Goal: Book appointment/travel/reservation

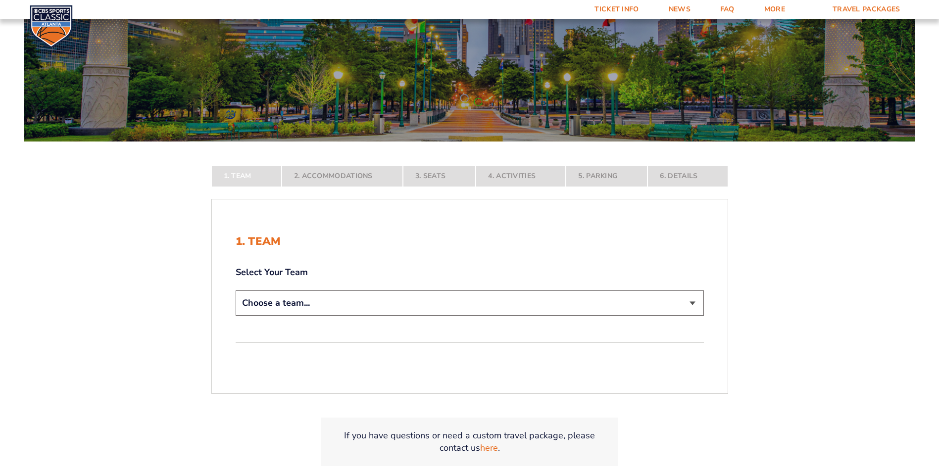
scroll to position [148, 0]
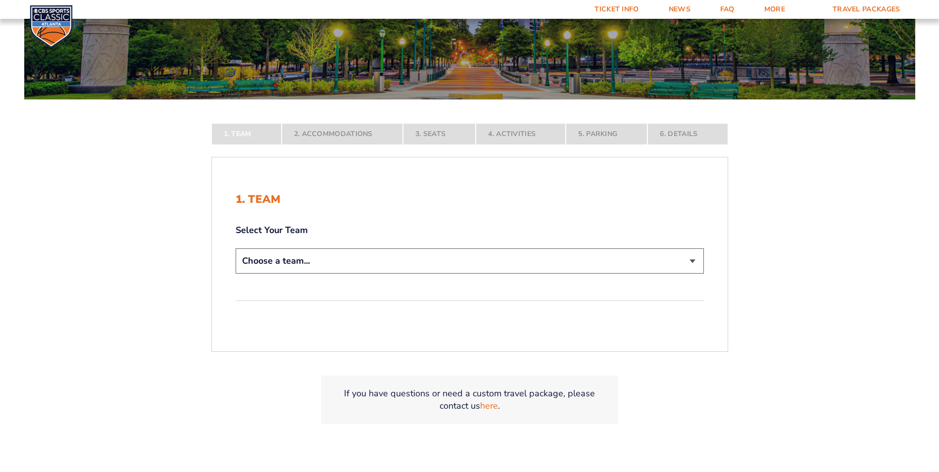
click at [689, 267] on select "Choose a team... [US_STATE] Wildcats [US_STATE] State Buckeyes [US_STATE] Tar H…" at bounding box center [470, 260] width 468 height 25
select select "12756"
click at [236, 274] on select "Choose a team... [US_STATE] Wildcats [US_STATE] State Buckeyes [US_STATE] Tar H…" at bounding box center [470, 260] width 468 height 25
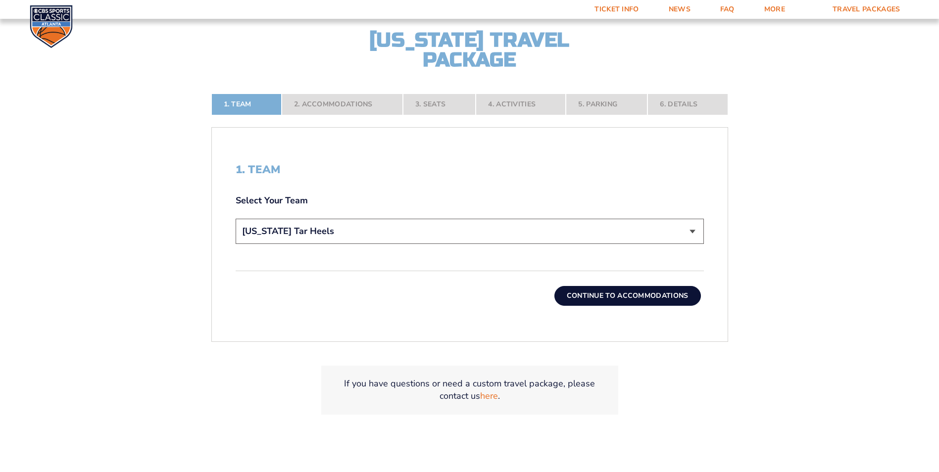
click at [661, 293] on button "Continue To Accommodations" at bounding box center [627, 296] width 146 height 20
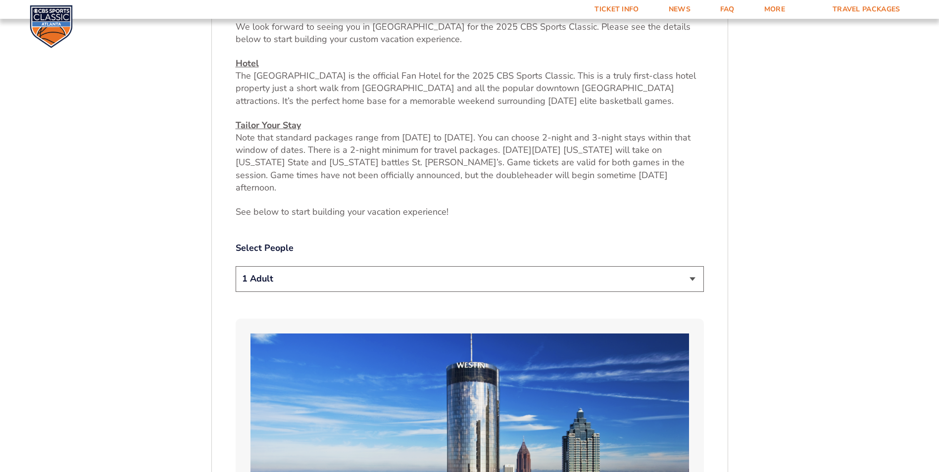
scroll to position [471, 0]
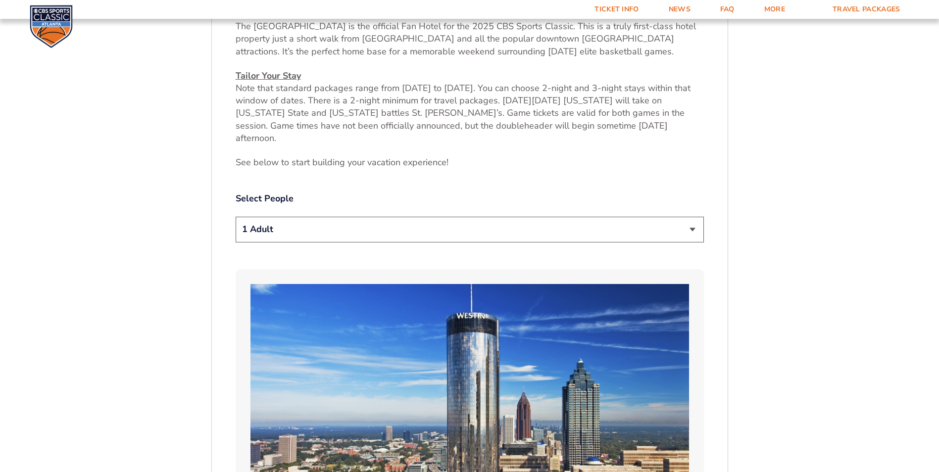
click at [686, 217] on select "1 Adult 2 Adults 3 Adults 4 Adults 2 Adults + 1 Child 2 Adults + 2 Children 2 A…" at bounding box center [470, 229] width 468 height 25
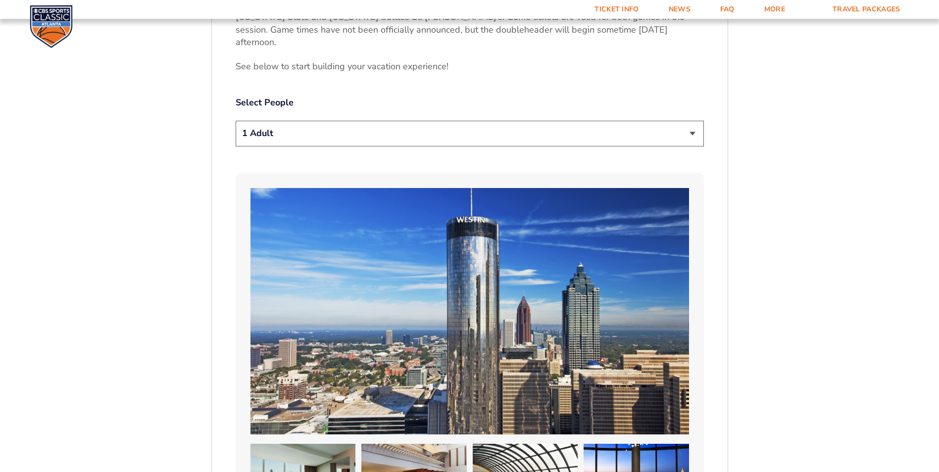
scroll to position [520, 0]
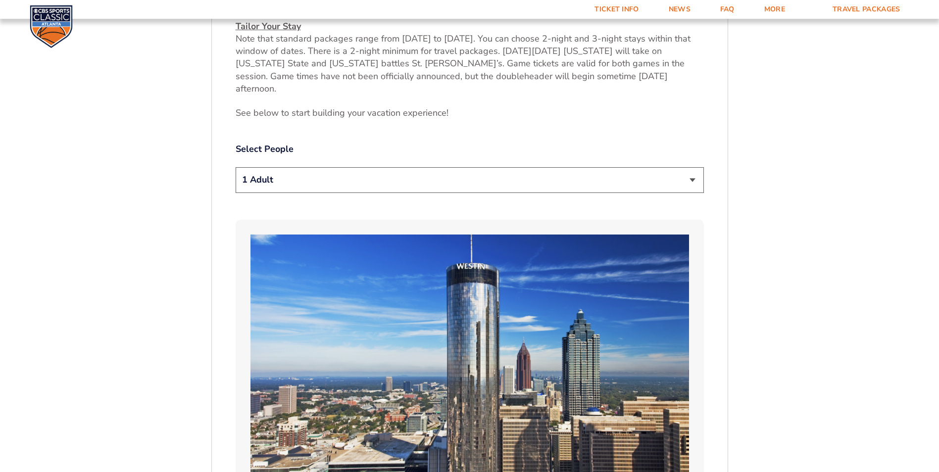
click at [689, 170] on select "1 Adult 2 Adults 3 Adults 4 Adults 2 Adults + 1 Child 2 Adults + 2 Children 2 A…" at bounding box center [470, 179] width 468 height 25
select select "2 Adults"
click at [236, 167] on select "1 Adult 2 Adults 3 Adults 4 Adults 2 Adults + 1 Child 2 Adults + 2 Children 2 A…" at bounding box center [470, 179] width 468 height 25
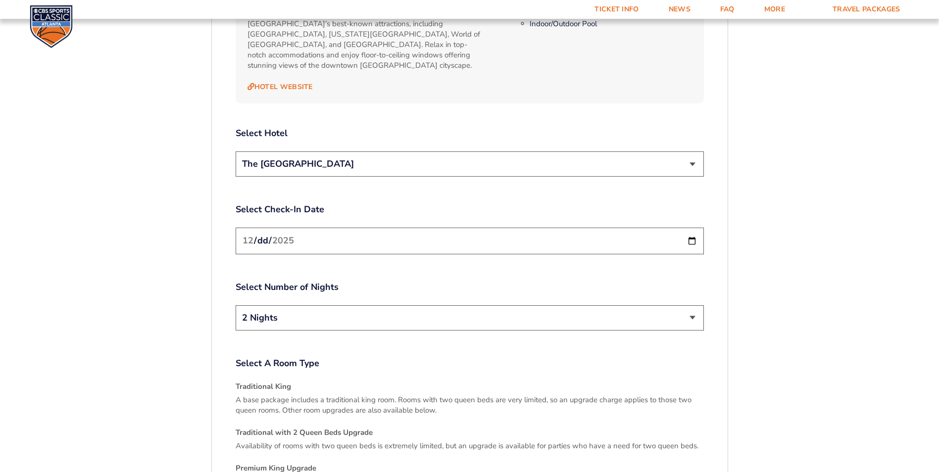
scroll to position [1163, 0]
click at [695, 227] on input "[DATE]" at bounding box center [470, 240] width 468 height 26
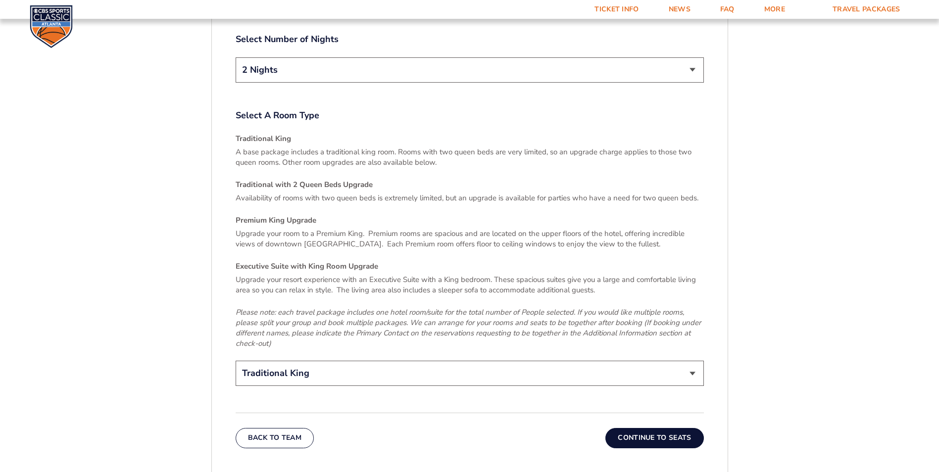
scroll to position [1460, 0]
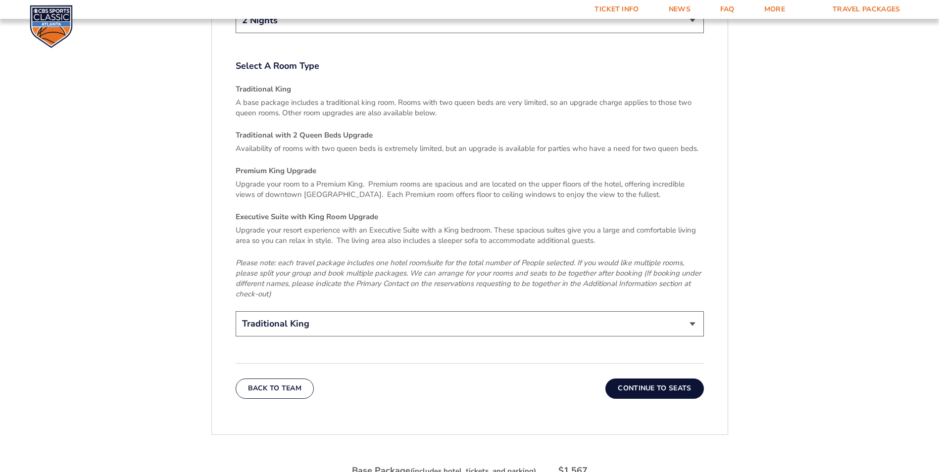
click at [665, 379] on button "Continue To Seats" at bounding box center [654, 389] width 98 height 20
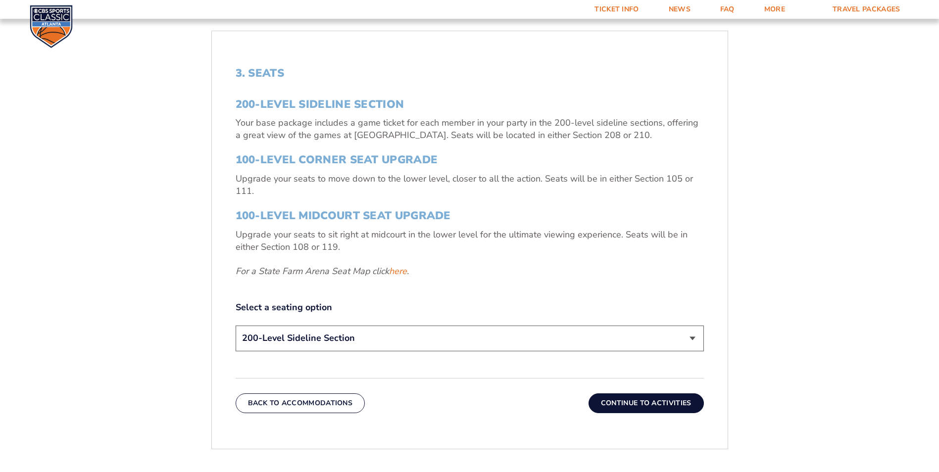
scroll to position [372, 0]
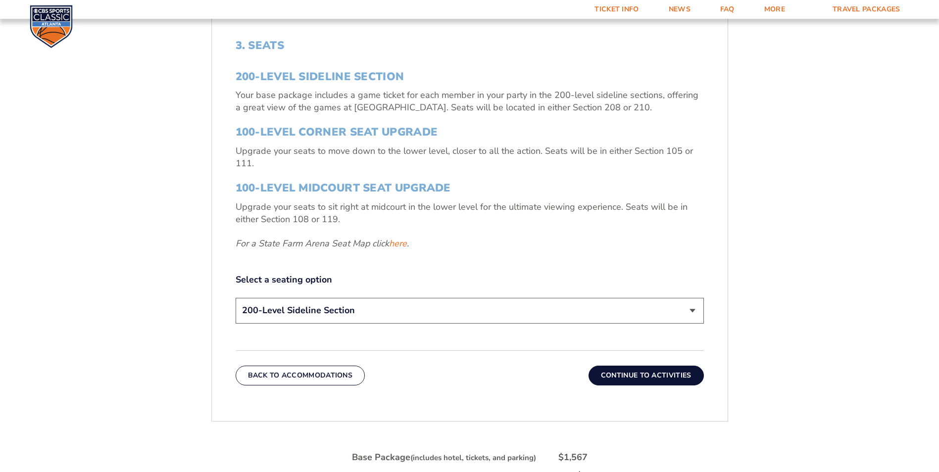
click at [703, 319] on select "200-Level Sideline Section 100-Level Corner Seat Upgrade (+$120 per person) 100…" at bounding box center [470, 310] width 468 height 25
click at [760, 297] on form "[US_STATE] [US_STATE] Travel Package [US_STATE][GEOGRAPHIC_DATA] [US_STATE] Sta…" at bounding box center [469, 142] width 939 height 1029
click at [677, 373] on button "Continue To Activities" at bounding box center [645, 376] width 115 height 20
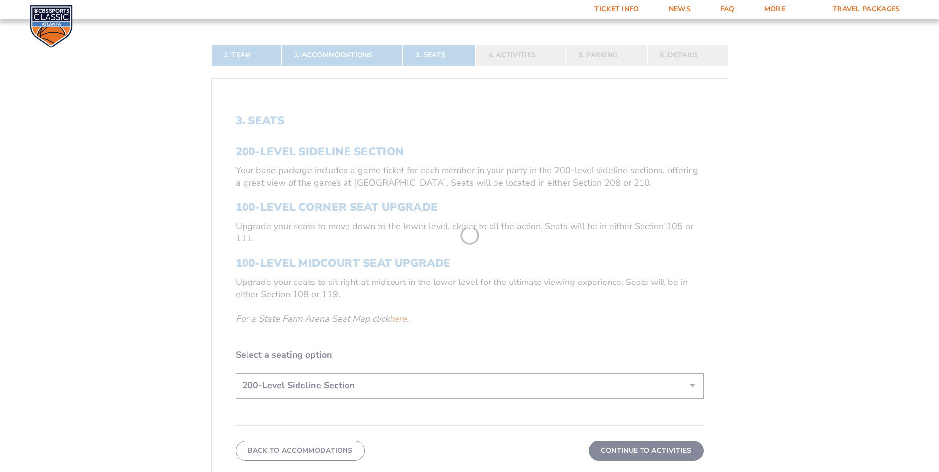
scroll to position [223, 0]
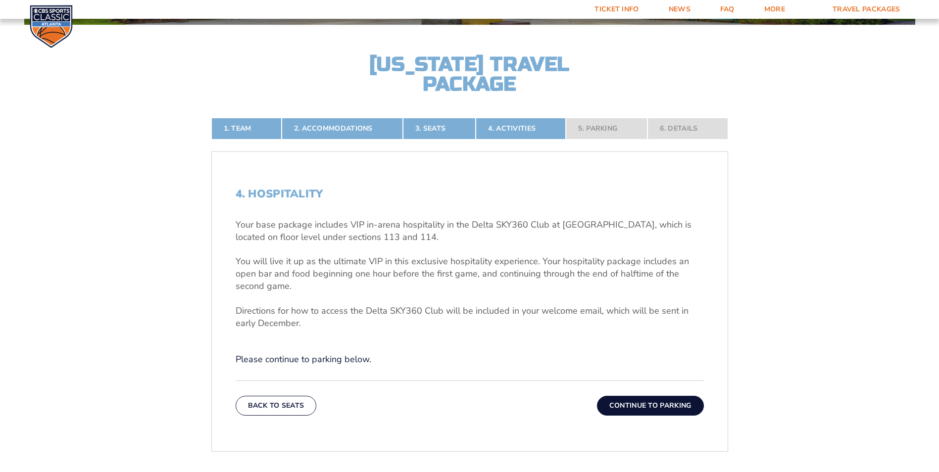
click at [678, 406] on button "Continue To Parking" at bounding box center [650, 406] width 107 height 20
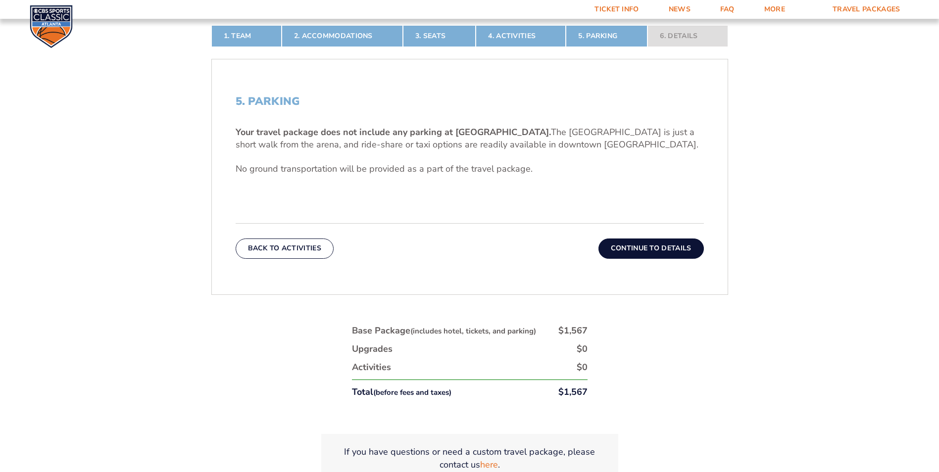
scroll to position [322, 0]
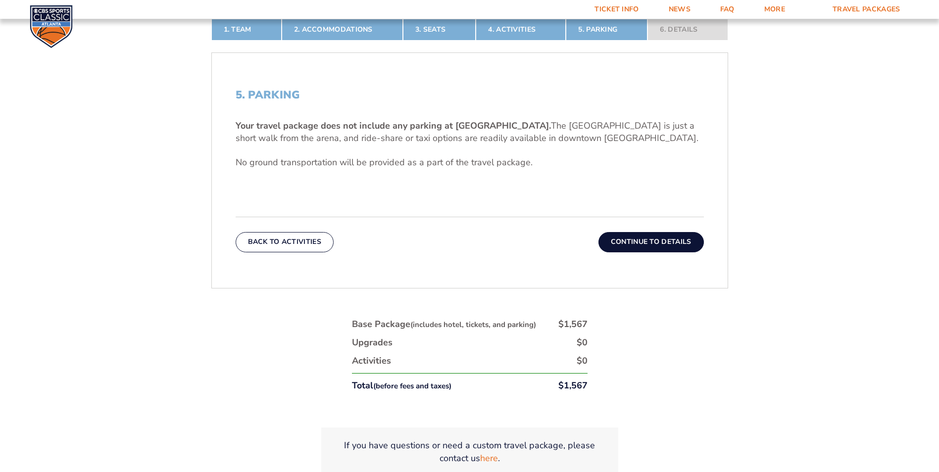
click at [647, 248] on button "Continue To Details" at bounding box center [650, 242] width 105 height 20
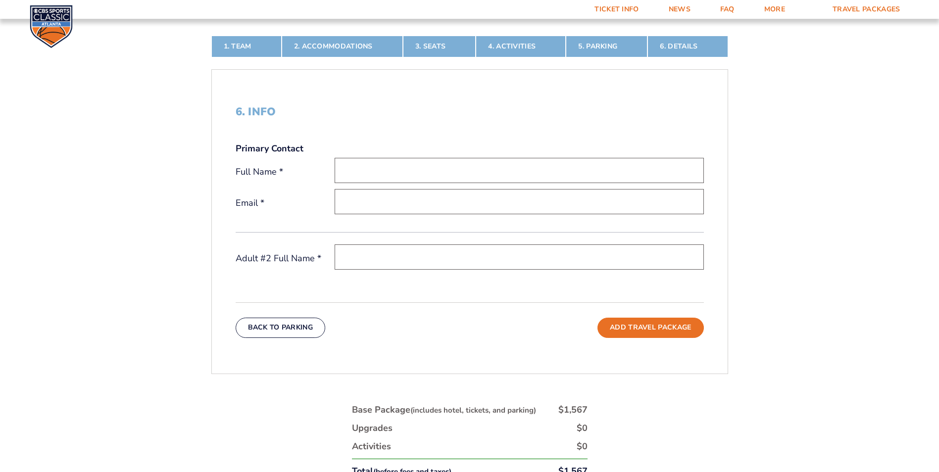
scroll to position [471, 0]
